Goal: Navigation & Orientation: Find specific page/section

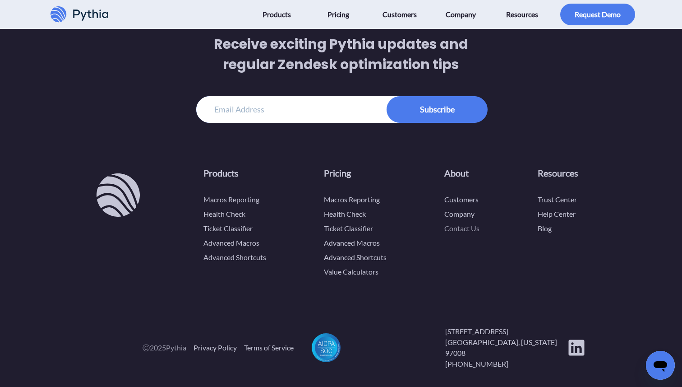
click at [461, 230] on link "Contact Us" at bounding box center [461, 228] width 35 height 9
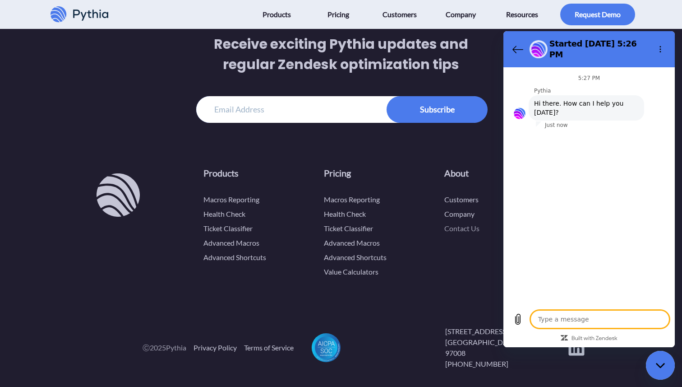
type textarea "x"
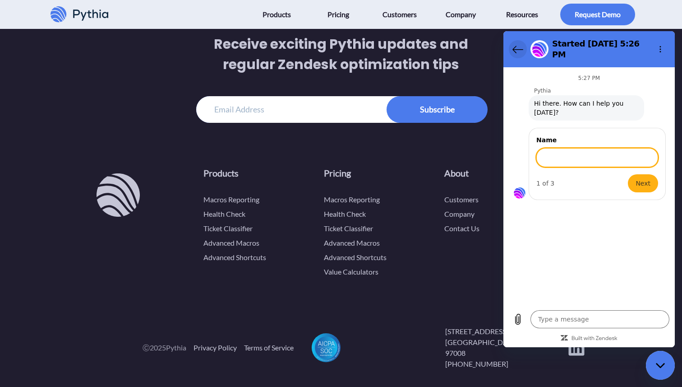
click at [522, 44] on icon "Back to the conversation list" at bounding box center [518, 49] width 11 height 11
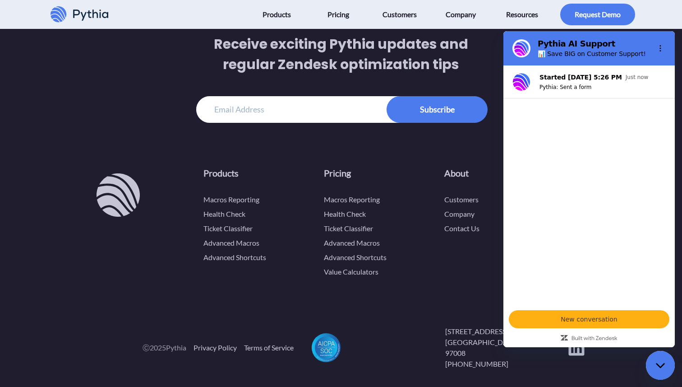
click at [443, 263] on li "About Customers Company Contact Us" at bounding box center [462, 223] width 50 height 129
click at [661, 368] on div "Close messaging window" at bounding box center [660, 364] width 27 height 27
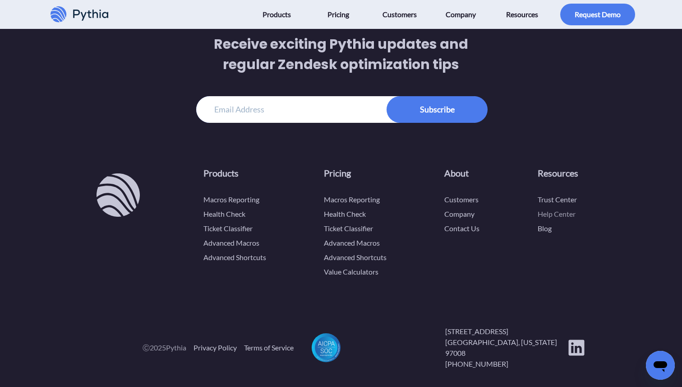
click at [557, 215] on link "Help Center" at bounding box center [557, 213] width 38 height 9
click at [567, 340] on div "9450 SW Gemini Dr Beaverton, Oregon 97008 +1 (302) 208-8875" at bounding box center [515, 347] width 140 height 43
click at [569, 340] on icon at bounding box center [576, 347] width 16 height 16
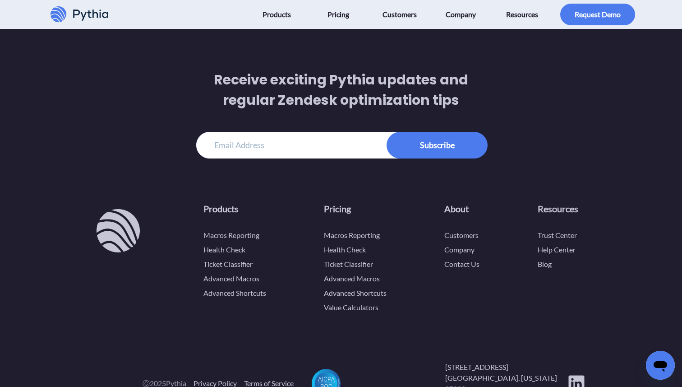
scroll to position [2294, 0]
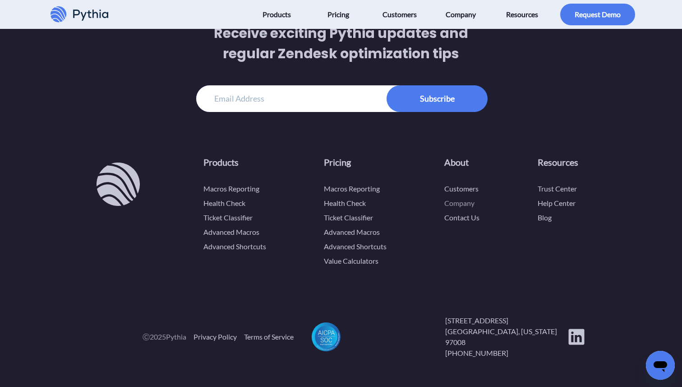
click at [463, 207] on link "Company" at bounding box center [459, 203] width 30 height 9
